Goal: Task Accomplishment & Management: Use online tool/utility

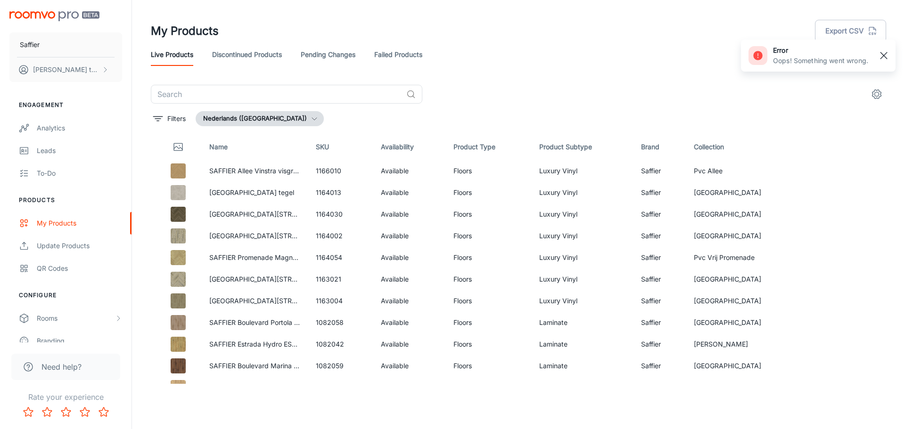
click at [887, 56] on rect "button" at bounding box center [883, 55] width 11 height 11
click at [51, 221] on div "My Products" at bounding box center [79, 223] width 85 height 10
click at [55, 268] on div "QR Codes" at bounding box center [79, 268] width 85 height 10
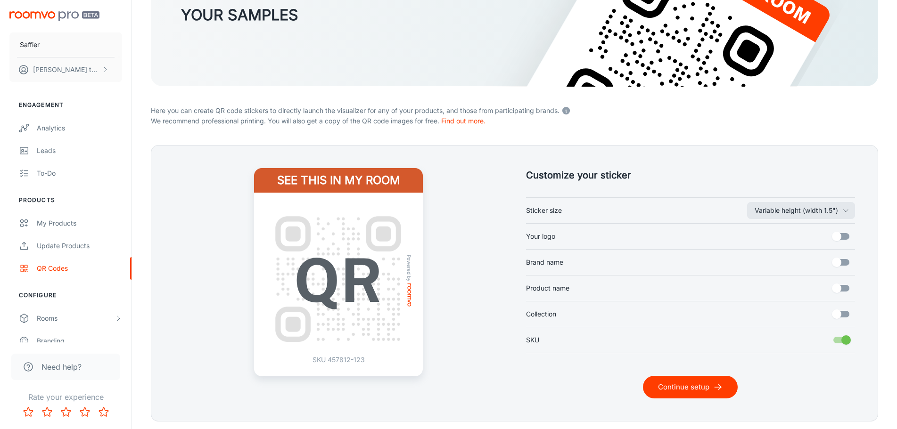
scroll to position [122, 0]
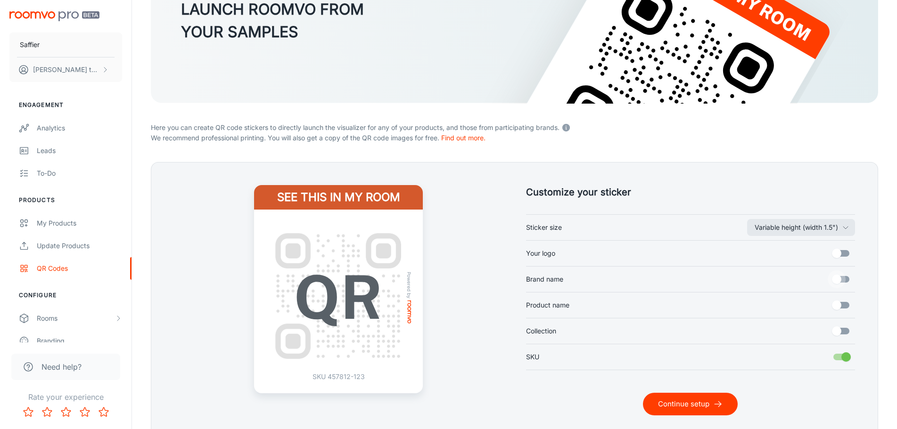
click at [840, 276] on input "Brand name" at bounding box center [836, 279] width 54 height 18
click at [842, 277] on input "Brand name" at bounding box center [846, 279] width 54 height 18
click at [842, 276] on input "Brand name" at bounding box center [836, 279] width 54 height 18
click at [840, 276] on input "Brand name" at bounding box center [846, 279] width 54 height 18
click at [837, 278] on input "Brand name" at bounding box center [836, 279] width 54 height 18
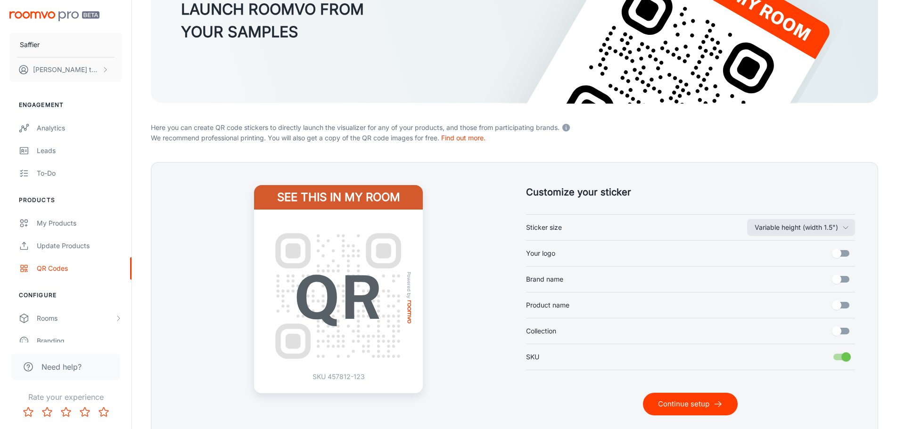
checkbox input "true"
click at [837, 303] on input "Product name" at bounding box center [836, 305] width 54 height 18
checkbox input "true"
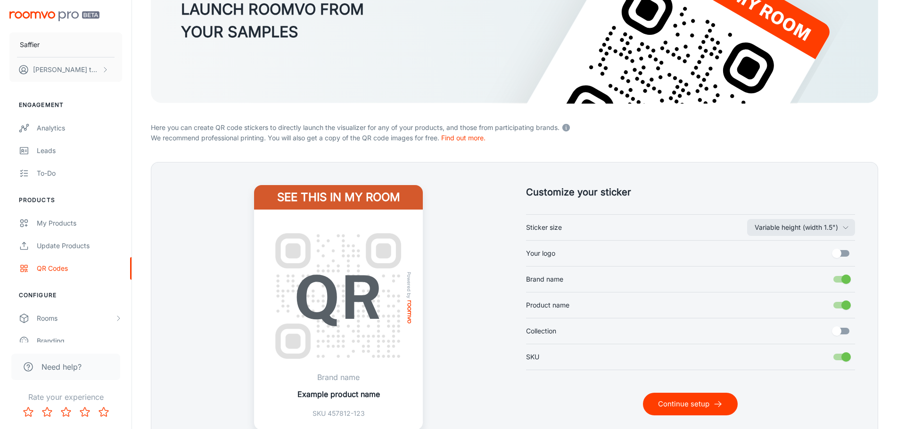
scroll to position [184, 0]
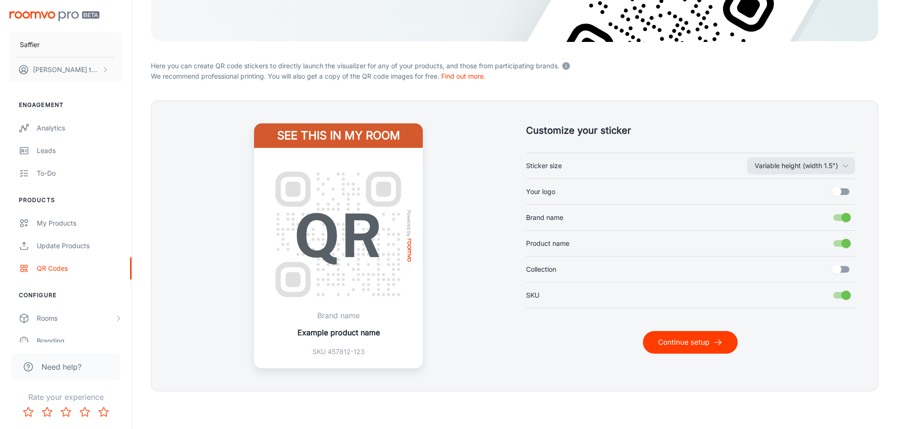
click at [339, 336] on p "Example product name" at bounding box center [338, 332] width 82 height 11
click at [414, 335] on div "Powered by Brand name Example product name SKU 457812-123" at bounding box center [338, 258] width 169 height 221
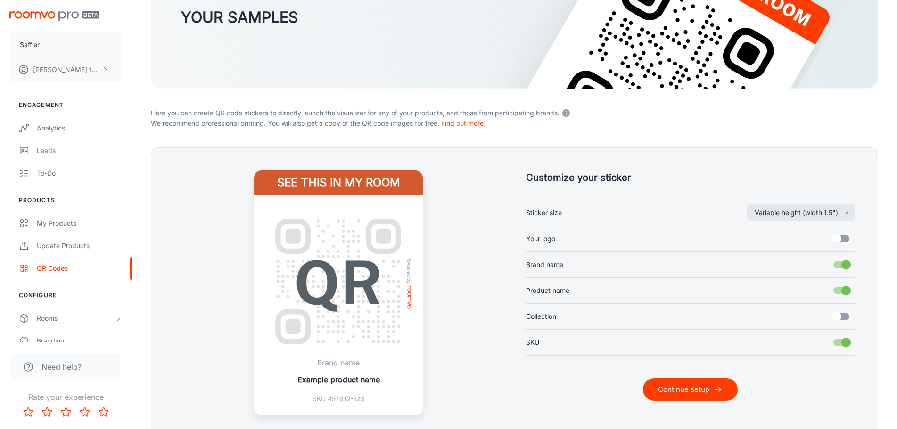
click at [342, 183] on h4 "See this in my room" at bounding box center [338, 183] width 169 height 25
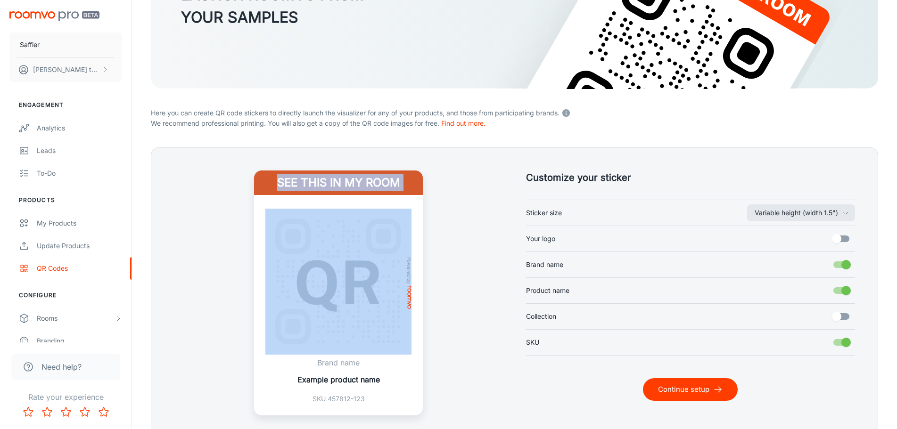
click at [342, 183] on h4 "See this in my room" at bounding box center [338, 183] width 169 height 25
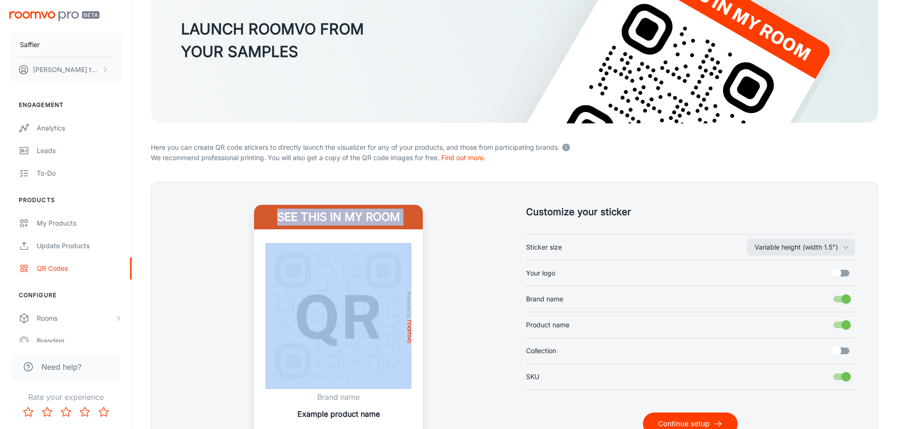
scroll to position [184, 0]
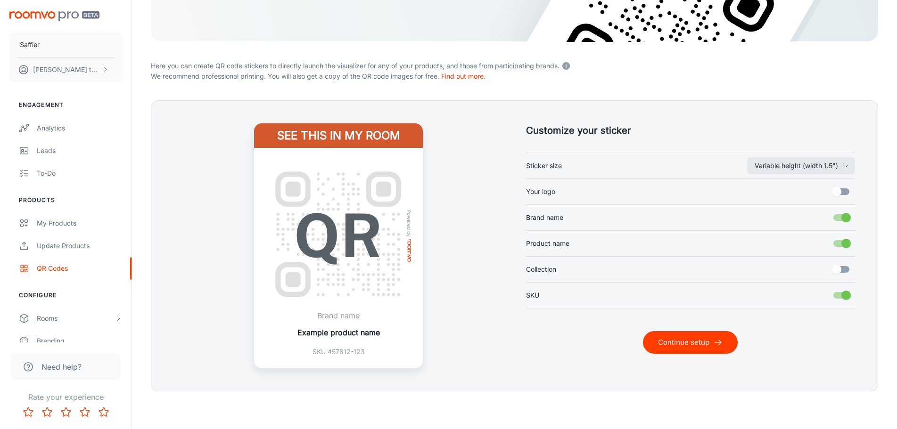
click at [463, 172] on div "See this in my room Powered by Brand name Example product name SKU 457812-123" at bounding box center [338, 245] width 329 height 245
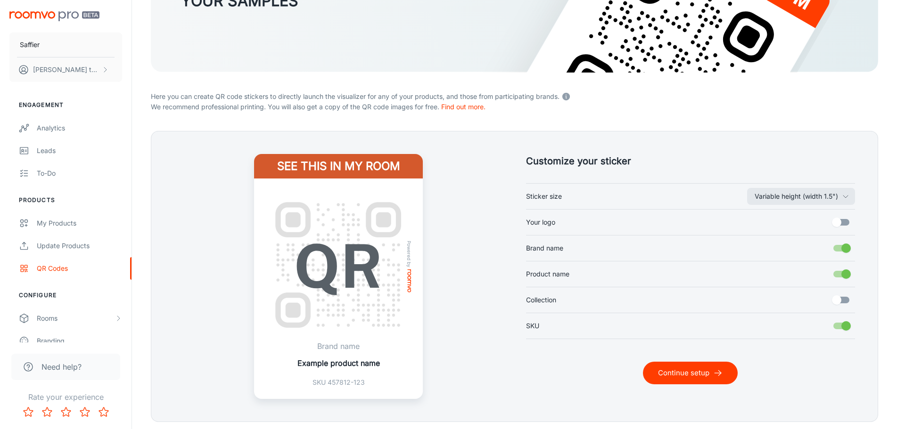
scroll to position [137, 0]
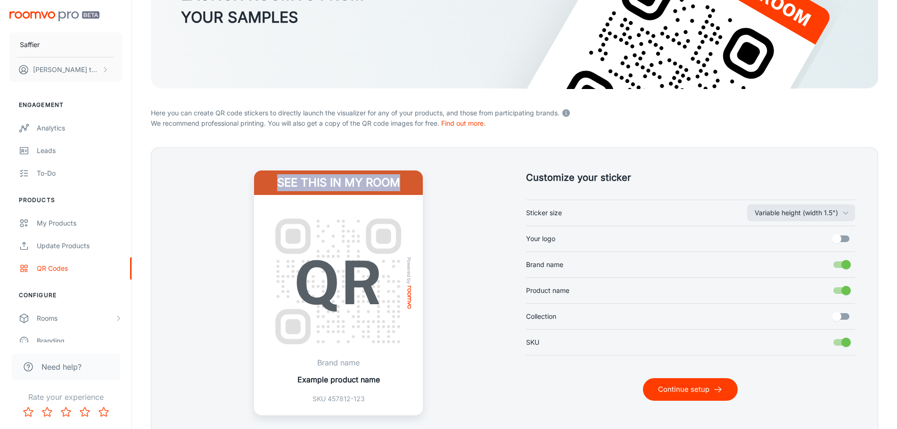
drag, startPoint x: 278, startPoint y: 182, endPoint x: 418, endPoint y: 187, distance: 140.5
click at [418, 187] on h4 "See this in my room" at bounding box center [338, 183] width 169 height 25
click at [428, 184] on div "See this in my room Powered by Brand name Example product name SKU 457812-123" at bounding box center [338, 293] width 329 height 245
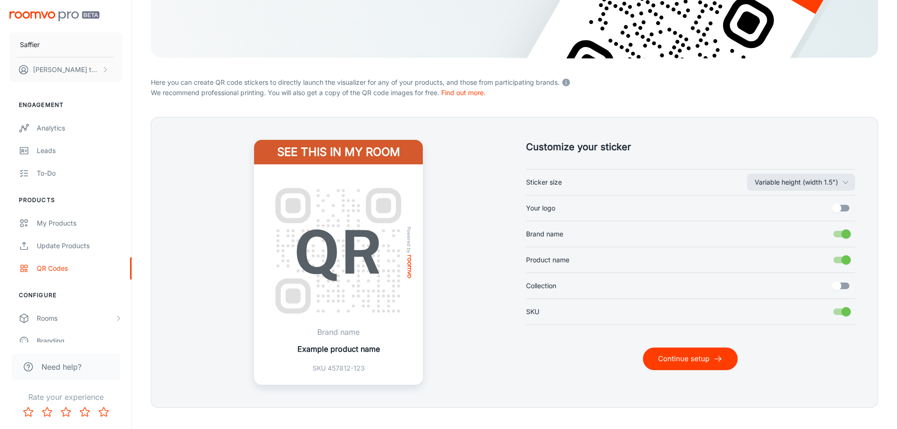
scroll to position [184, 0]
